Goal: Information Seeking & Learning: Compare options

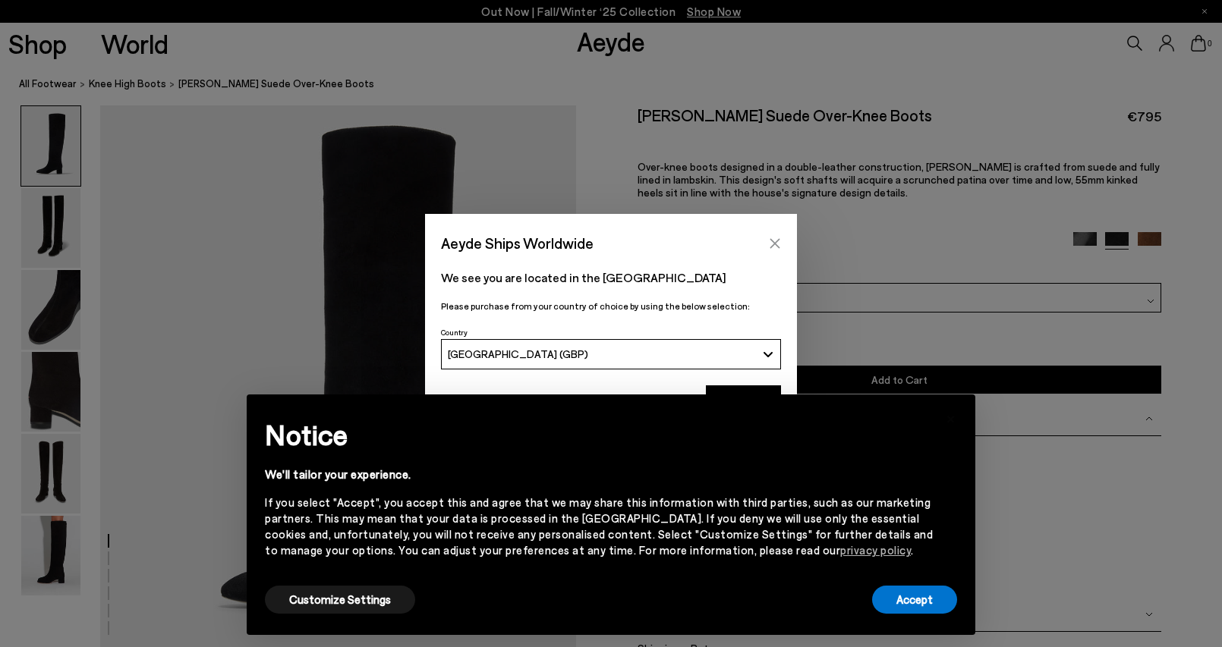
click at [780, 238] on icon "Close" at bounding box center [775, 243] width 12 height 12
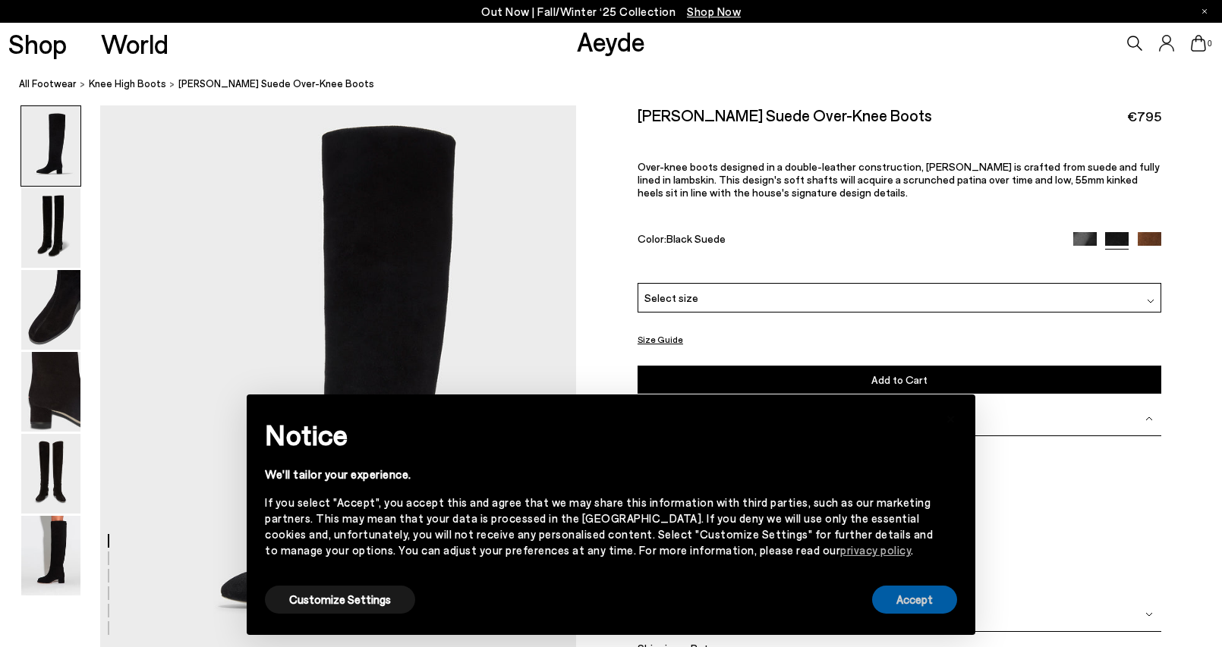
click at [925, 596] on button "Accept" at bounding box center [914, 600] width 85 height 28
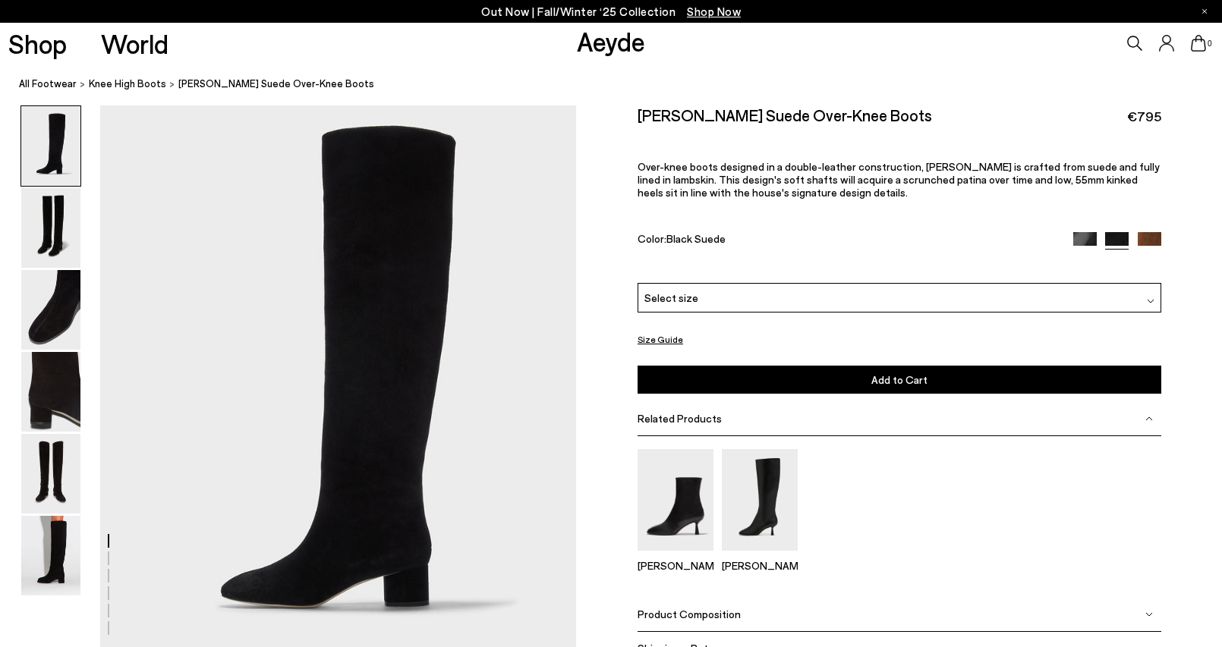
click at [1079, 238] on img at bounding box center [1085, 244] width 24 height 24
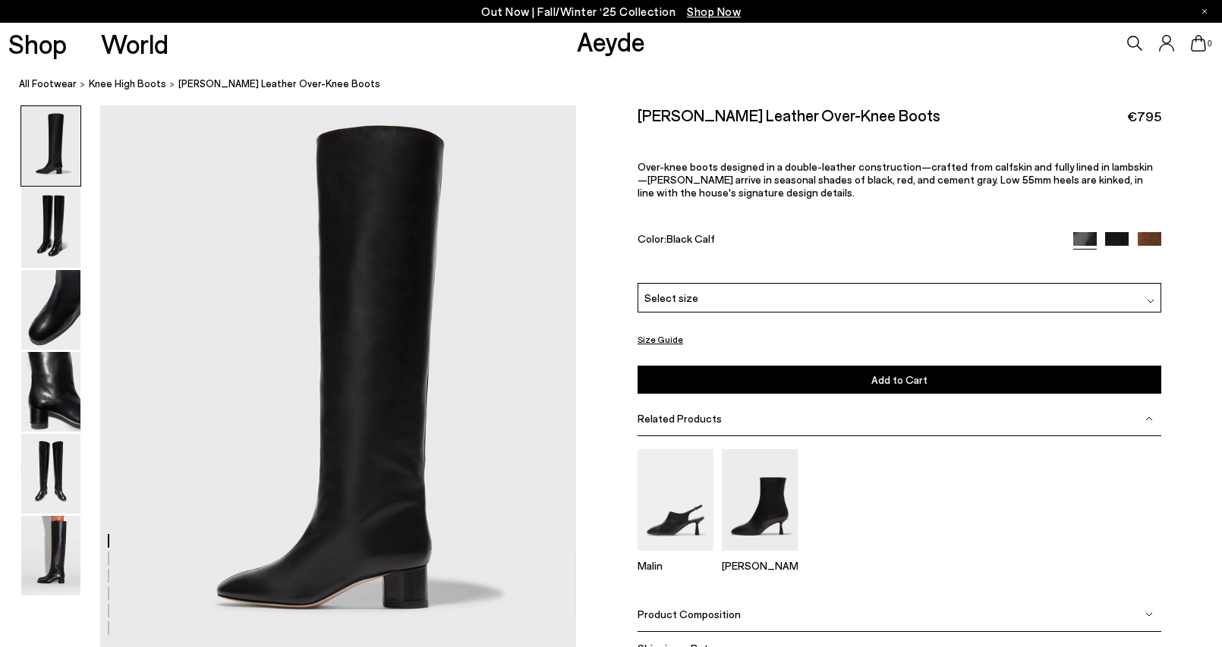
click at [1150, 244] on img at bounding box center [1149, 244] width 24 height 24
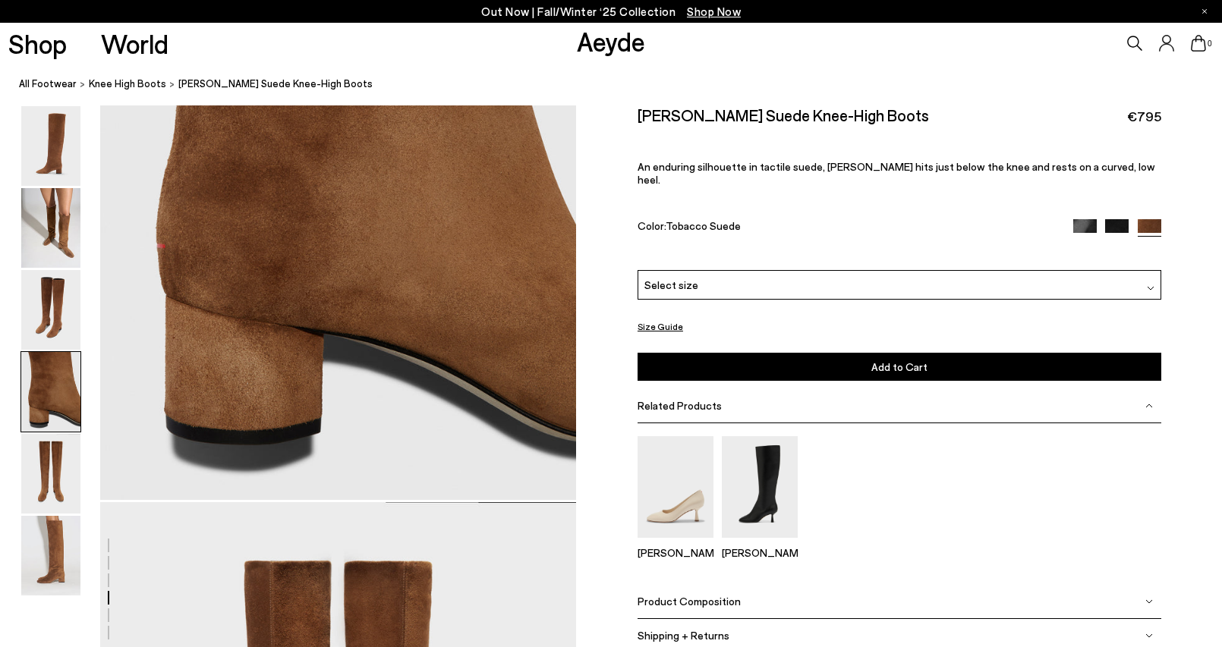
scroll to position [2152, 0]
click at [1090, 219] on img at bounding box center [1085, 231] width 24 height 24
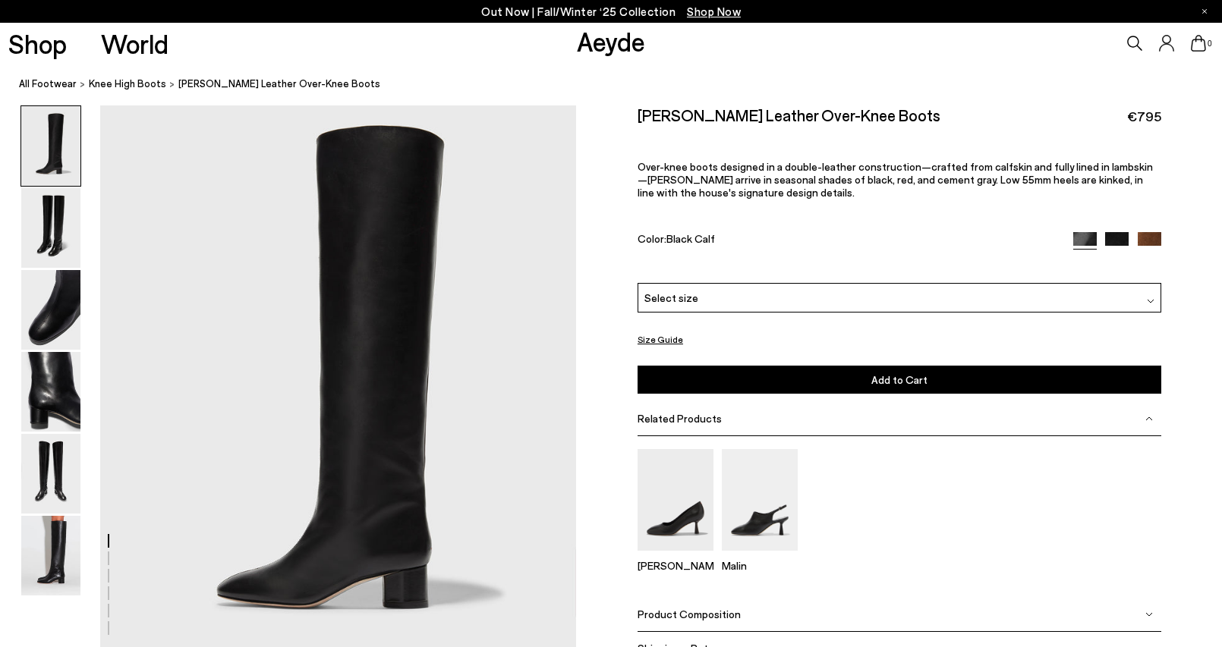
click at [1122, 241] on img at bounding box center [1117, 244] width 24 height 24
